Goal: Obtain resource: Download file/media

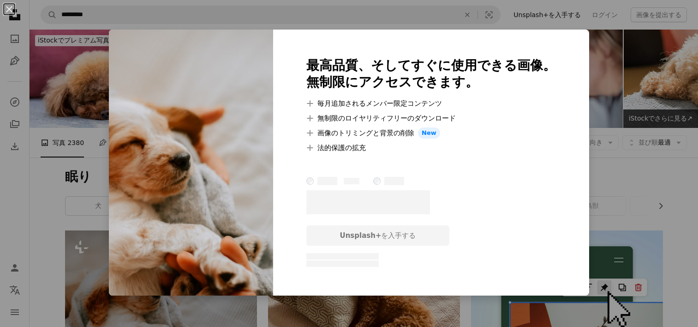
scroll to position [138, 0]
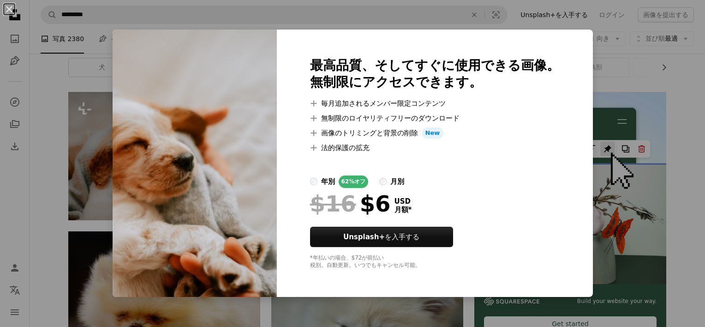
click at [100, 77] on div "An X shape 最高品質、そしてすぐに使用できる画像。 無制限にアクセスできます。 A plus sign 毎月追加されるメンバー限定コンテンツ A p…" at bounding box center [352, 163] width 705 height 327
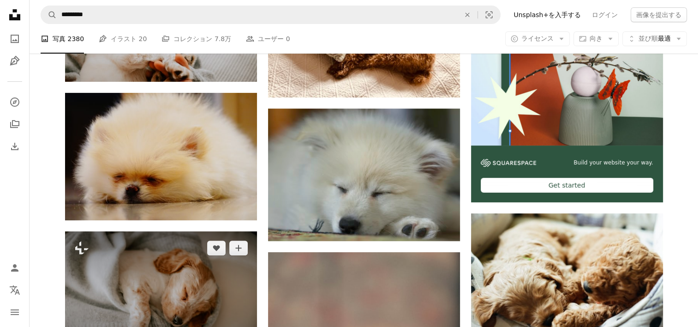
scroll to position [461, 0]
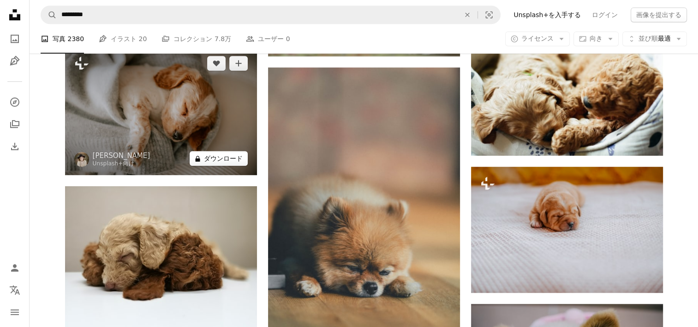
click at [218, 161] on button "A lock ダウンロード" at bounding box center [219, 158] width 58 height 15
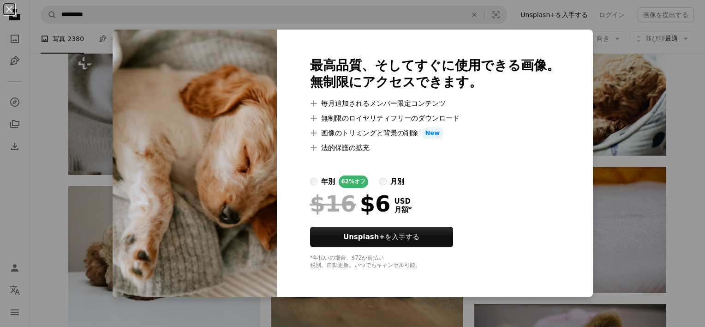
click at [209, 30] on img at bounding box center [195, 163] width 164 height 267
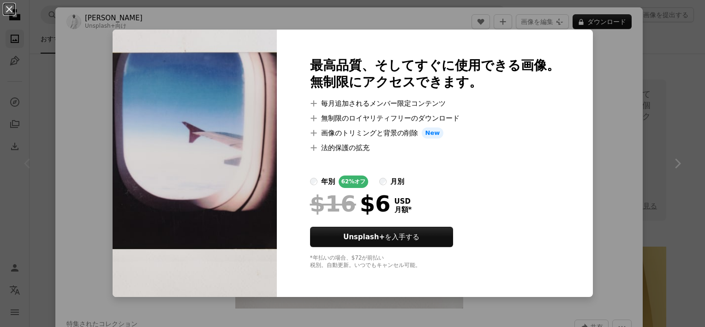
click at [362, 16] on div "An X shape 最高品質、そしてすぐに使用できる画像。 無制限にアクセスできます。 A plus sign 毎月追加されるメンバー限定コンテンツ A p…" at bounding box center [352, 163] width 705 height 327
